Goal: Find specific page/section: Find specific page/section

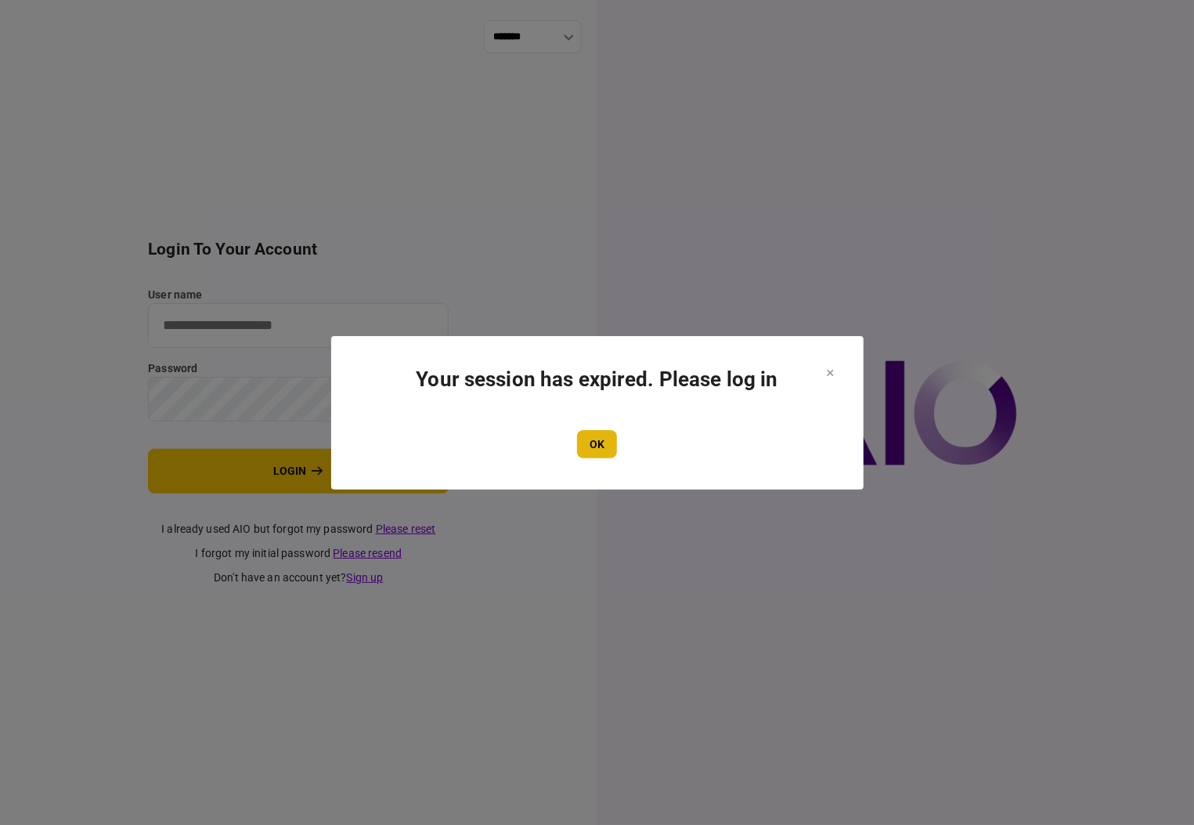
click at [601, 444] on button "OK" at bounding box center [597, 444] width 40 height 28
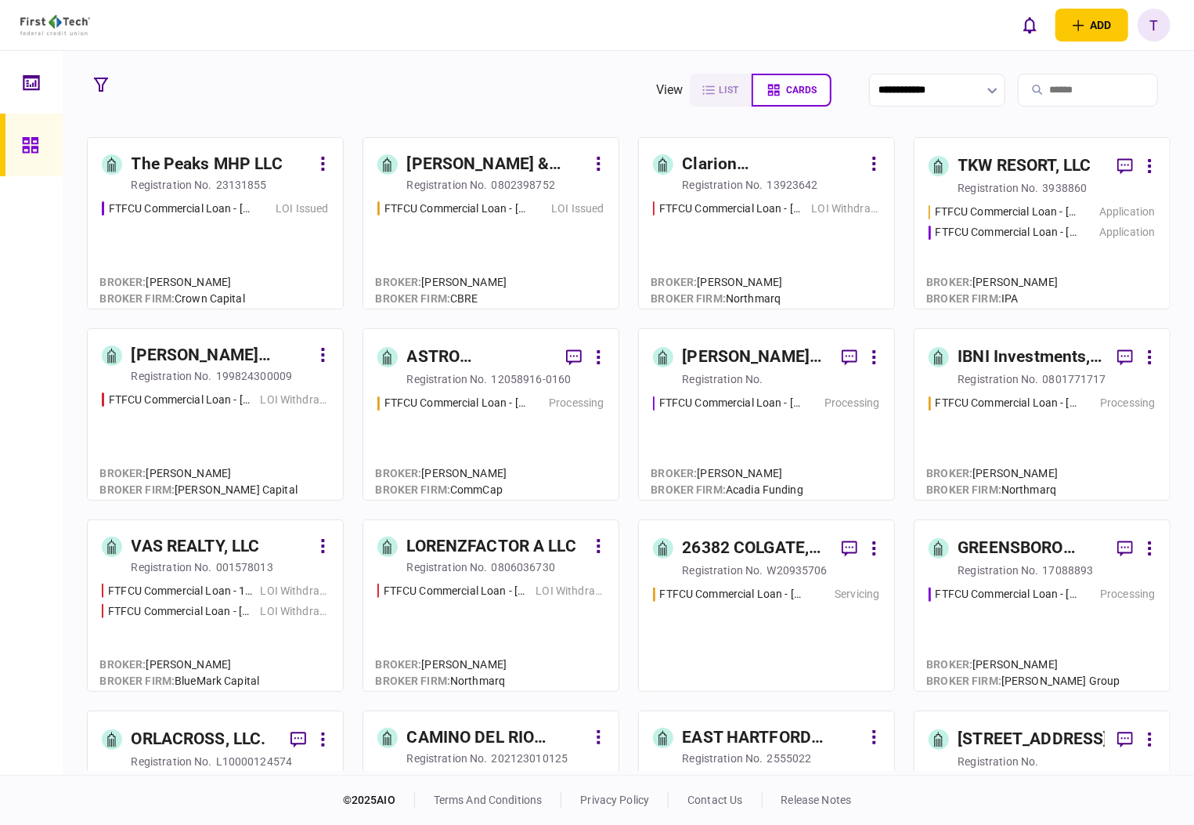
click at [1012, 352] on div "IBNI Investments, LLC" at bounding box center [1032, 357] width 146 height 25
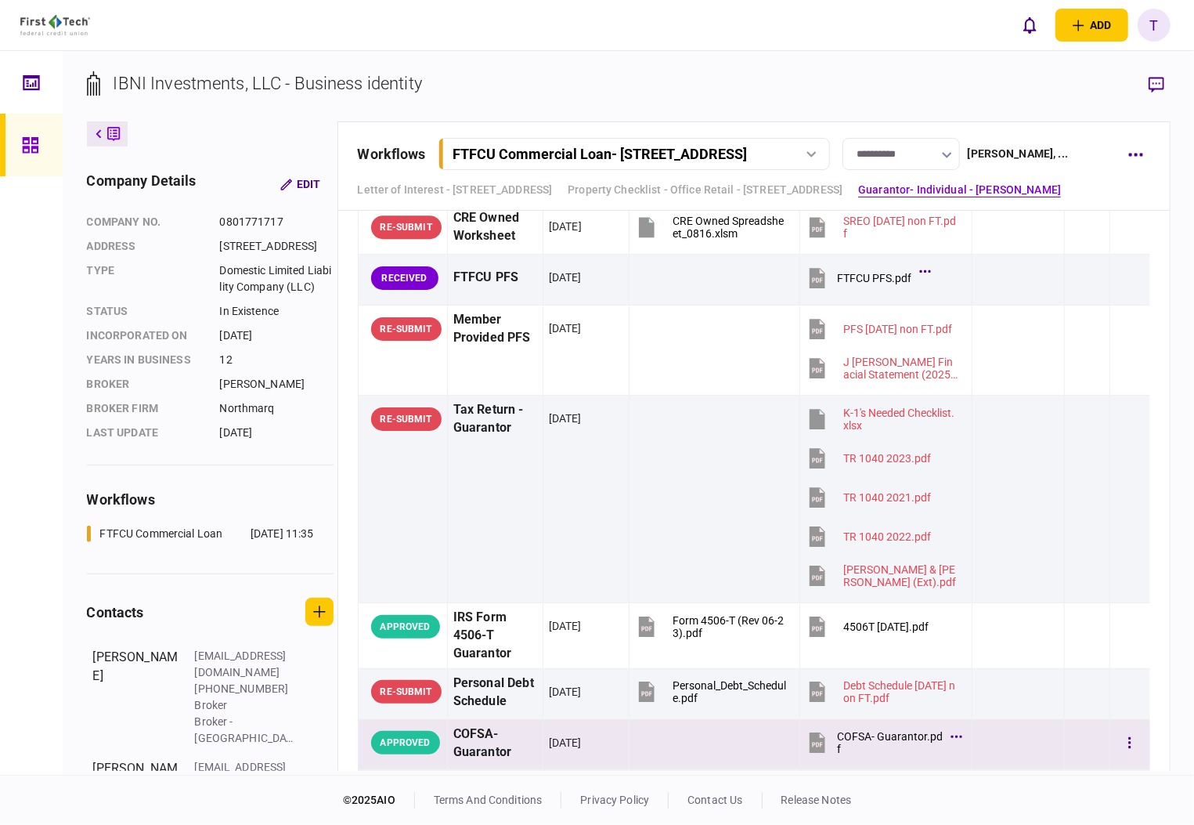
scroll to position [2506, 0]
